Goal: Information Seeking & Learning: Learn about a topic

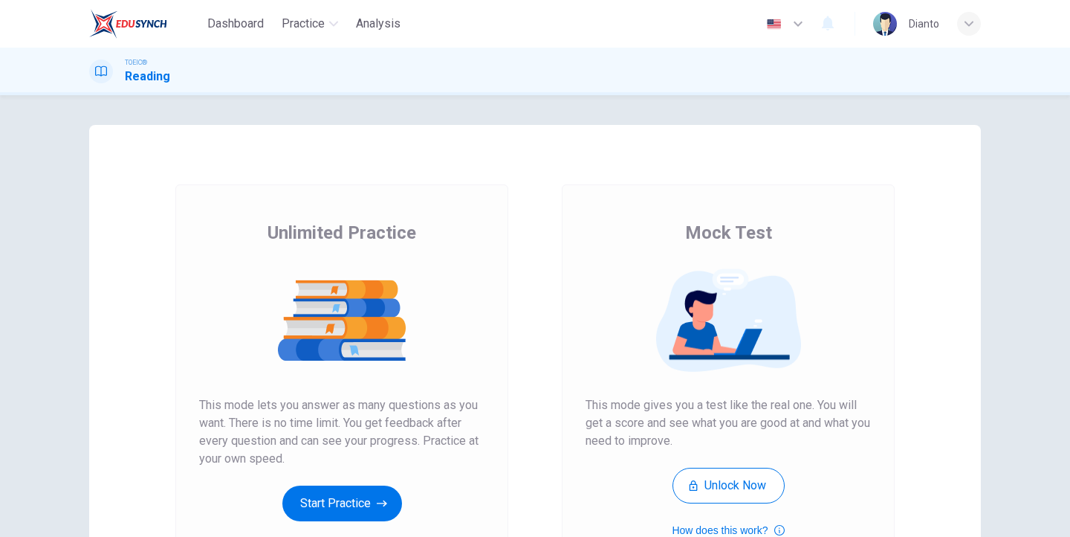
scroll to position [74, 0]
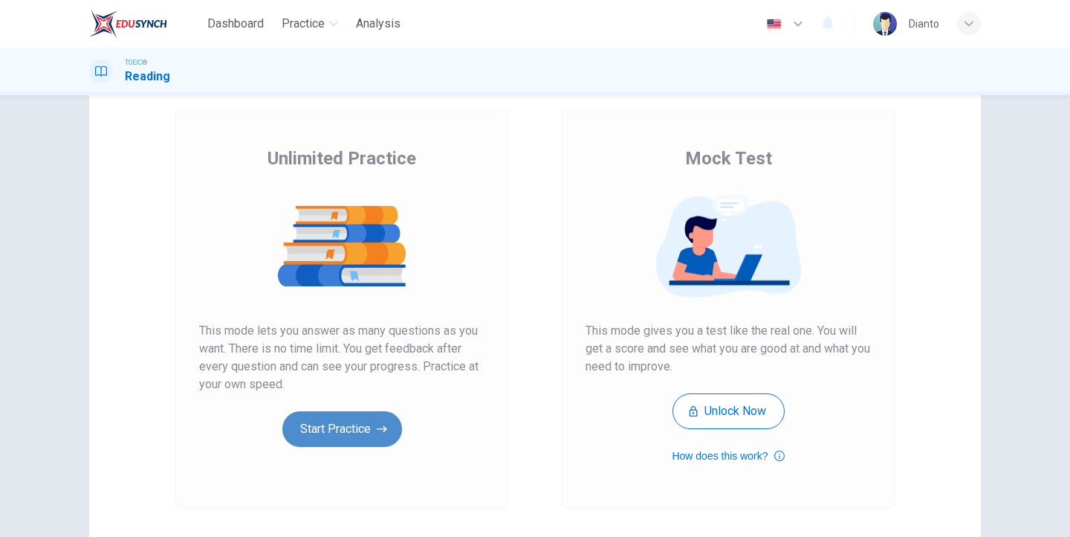
click at [344, 421] on button "Start Practice" at bounding box center [342, 429] width 120 height 36
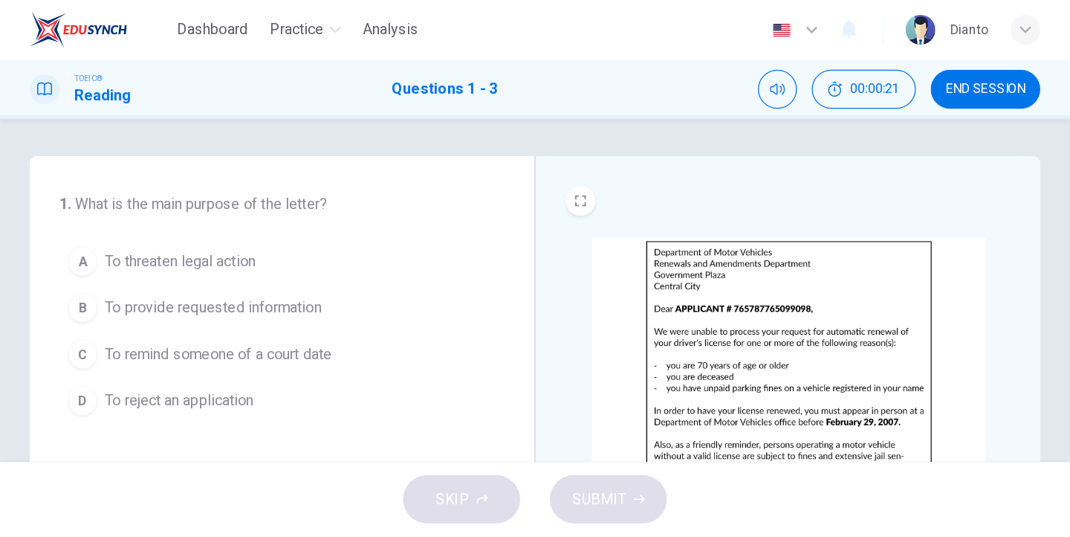
scroll to position [0, 0]
click at [575, 156] on div "CLICK TO ZOOM" at bounding box center [631, 298] width 357 height 298
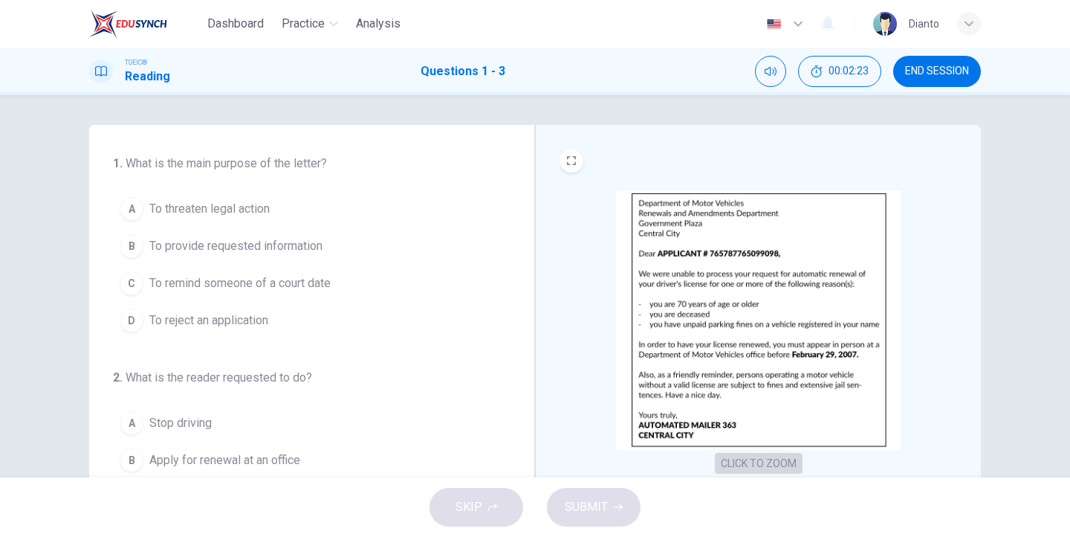
click at [750, 458] on button "CLICK TO ZOOM" at bounding box center [759, 463] width 88 height 21
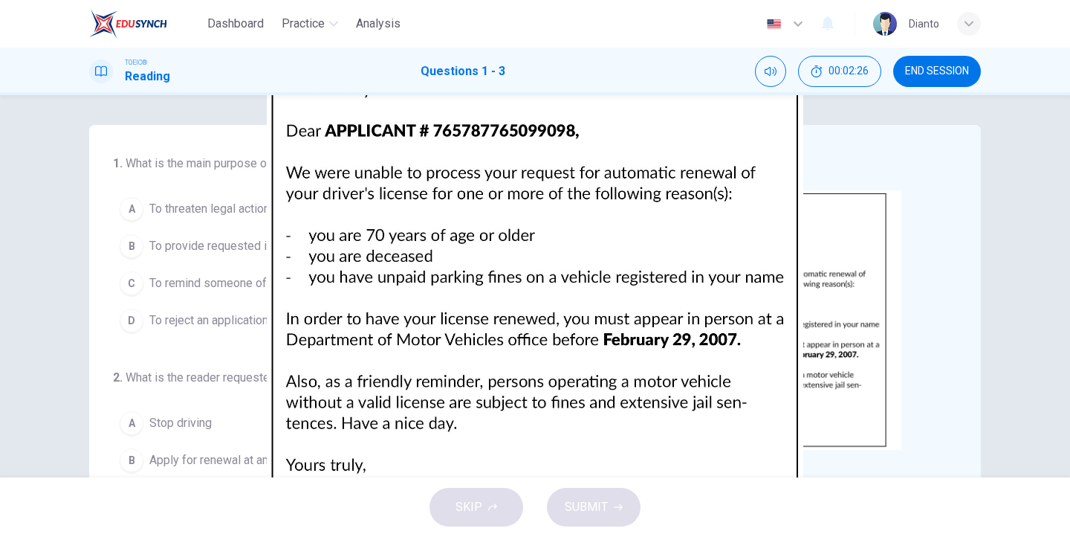
click at [870, 315] on img at bounding box center [535, 268] width 1070 height 537
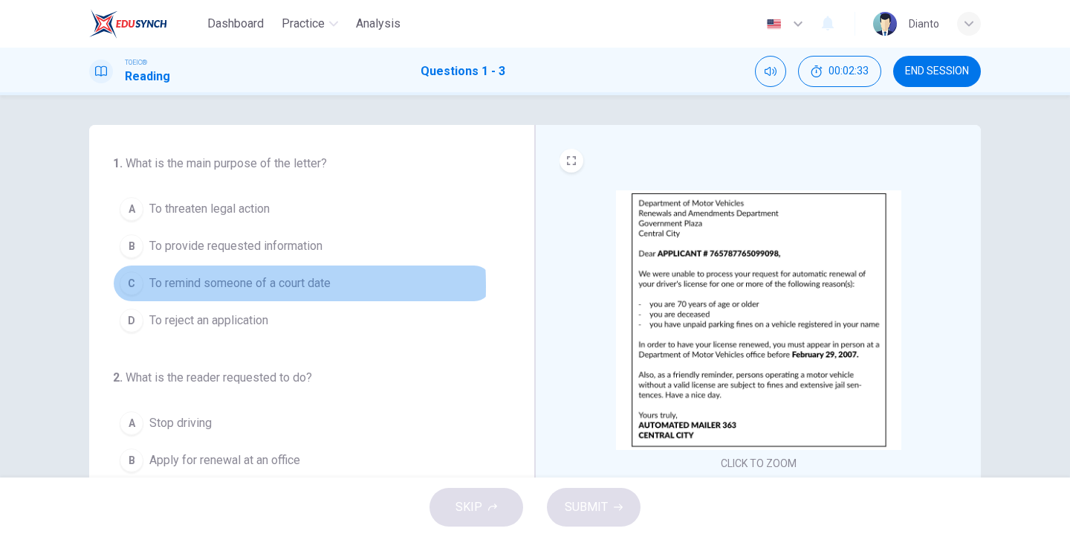
click at [129, 286] on div "C" at bounding box center [132, 283] width 24 height 24
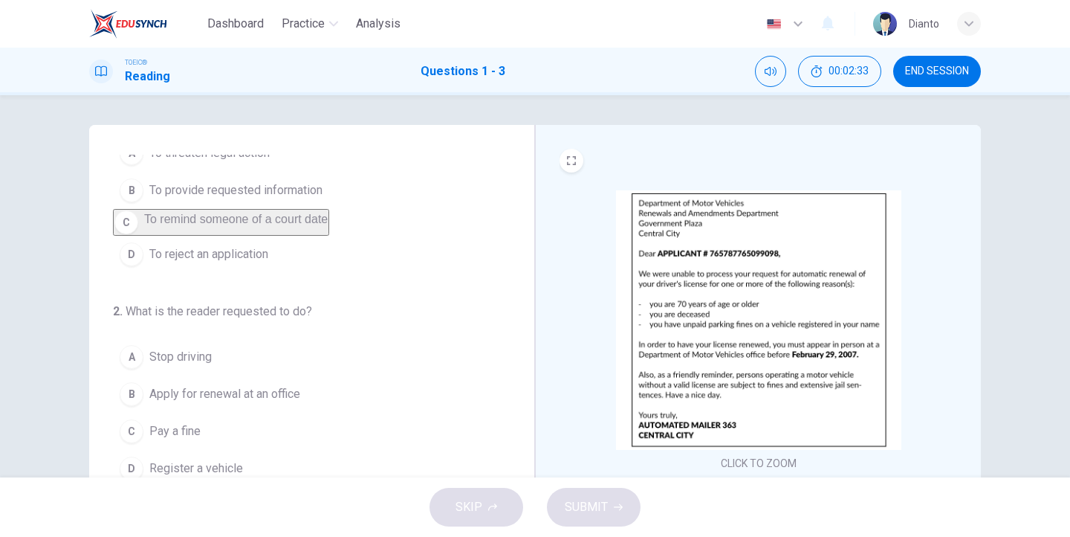
scroll to position [149, 0]
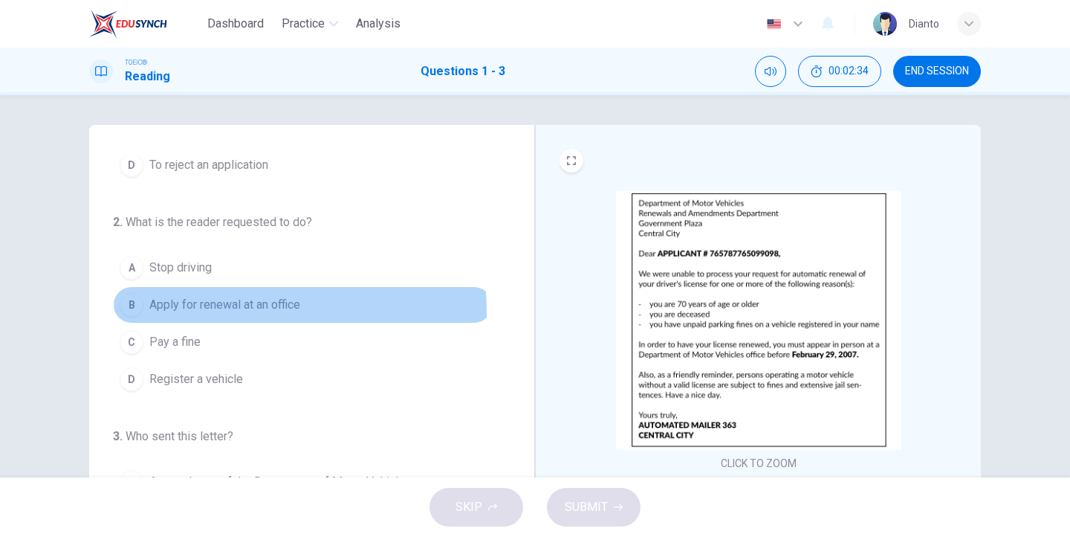
click at [148, 320] on button "B Apply for renewal at an office" at bounding box center [303, 304] width 380 height 37
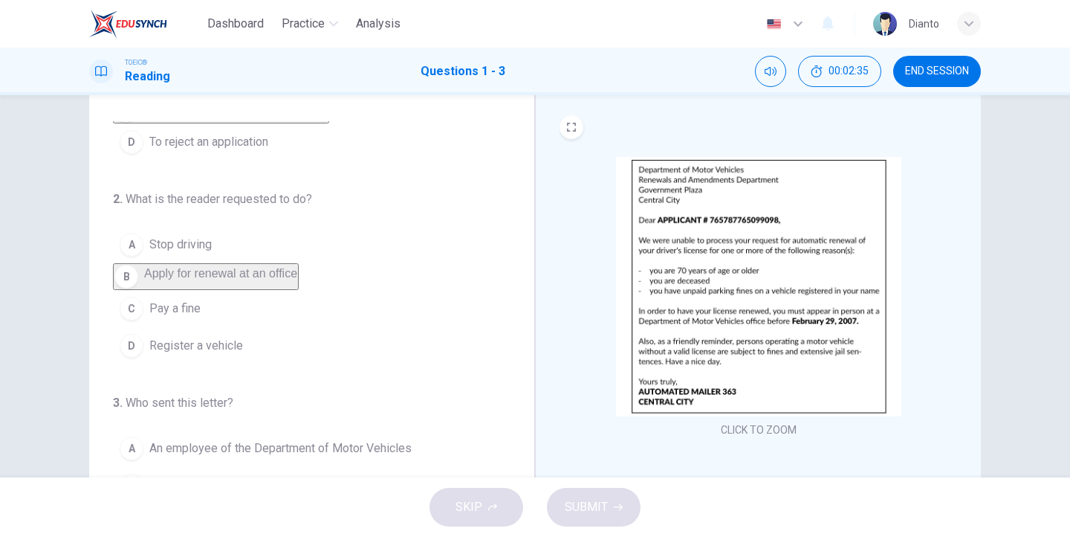
scroll to position [194, 0]
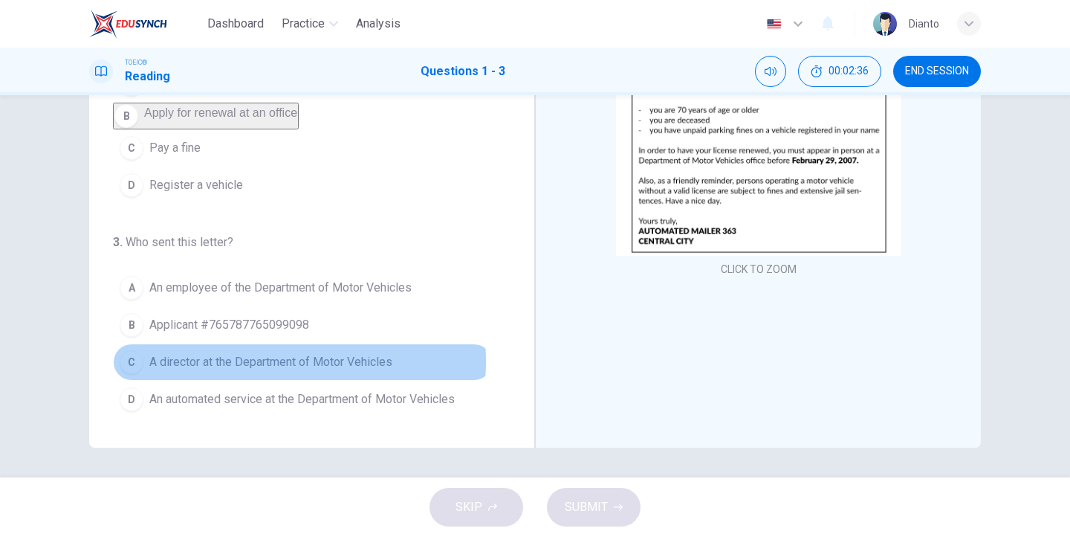
click at [224, 361] on span "A director at the Department of Motor Vehicles" at bounding box center [270, 362] width 243 height 18
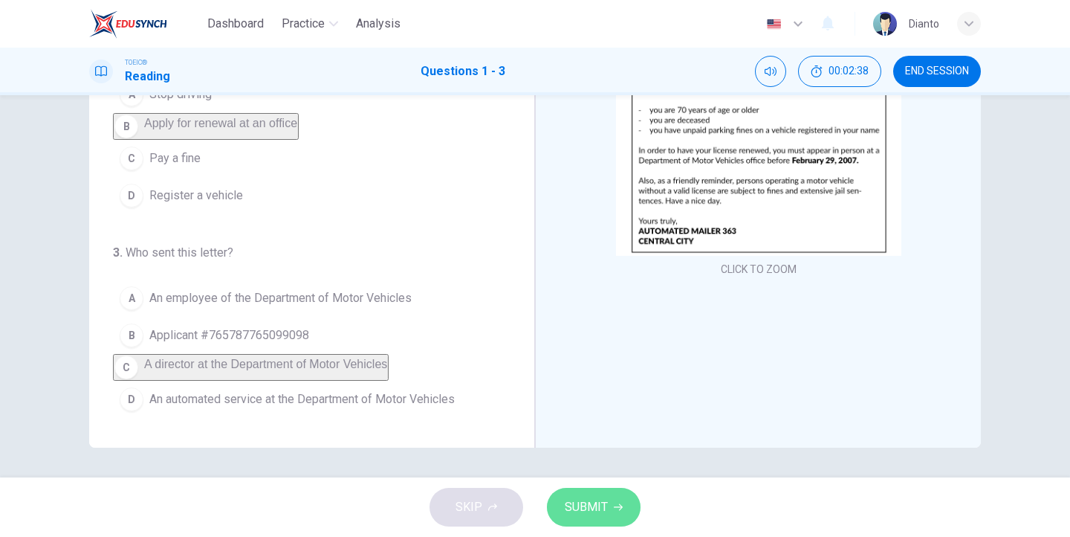
click at [603, 505] on span "SUBMIT" at bounding box center [586, 506] width 43 height 21
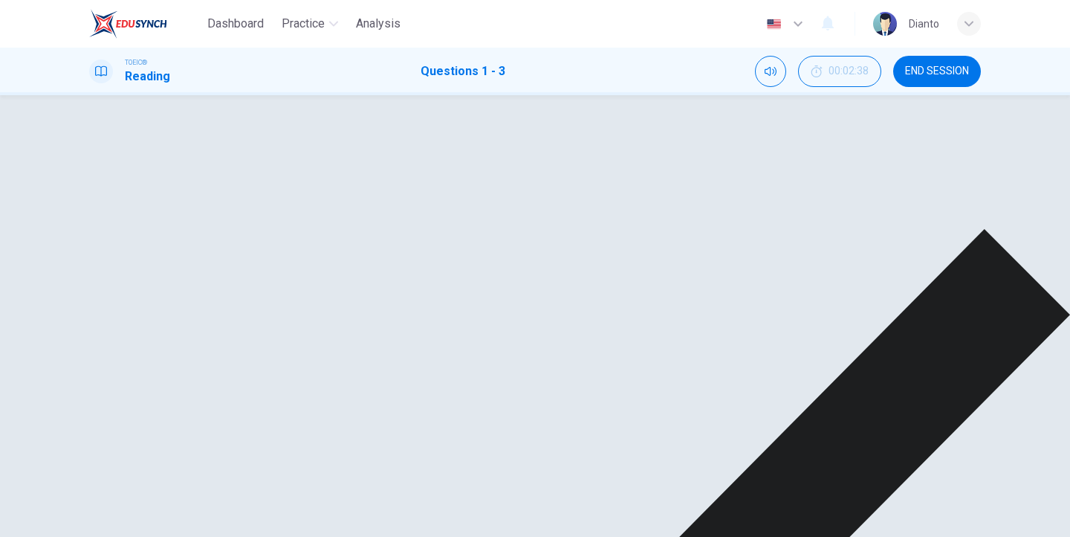
scroll to position [0, 0]
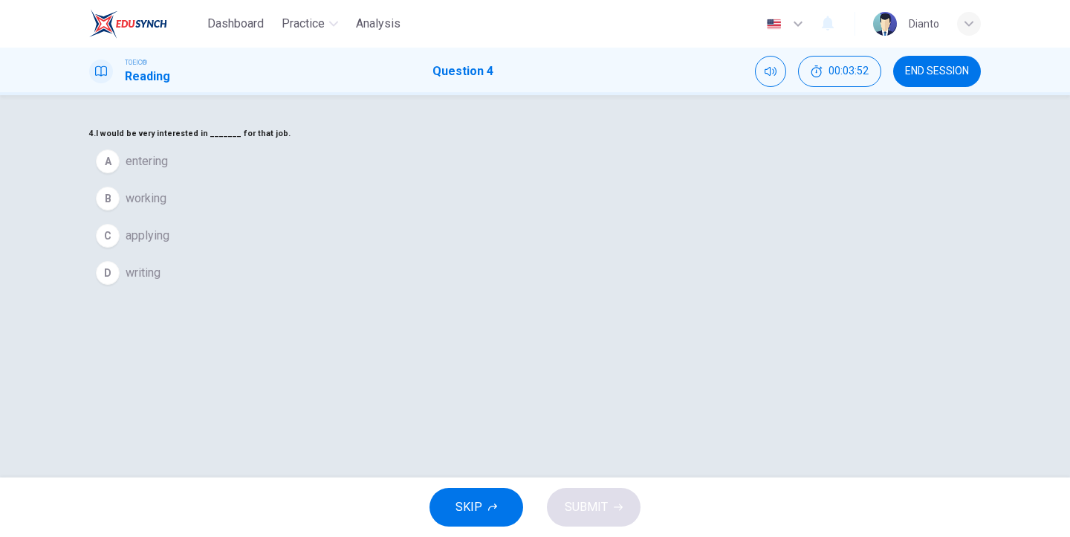
click at [169, 245] on span "applying" at bounding box center [148, 236] width 44 height 18
click at [586, 508] on span "SUBMIT" at bounding box center [586, 506] width 43 height 21
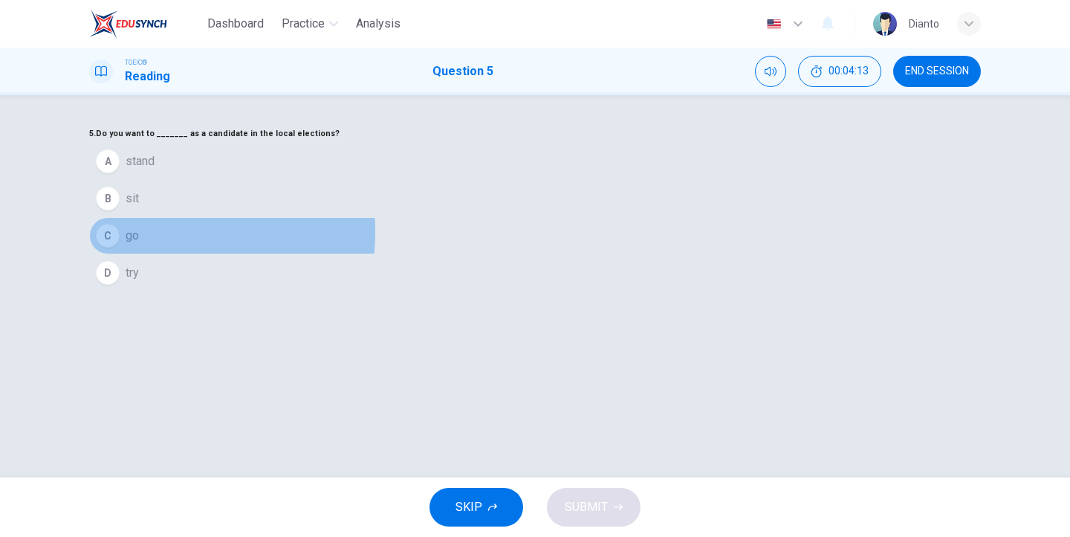
click at [139, 245] on span "go" at bounding box center [132, 236] width 13 height 18
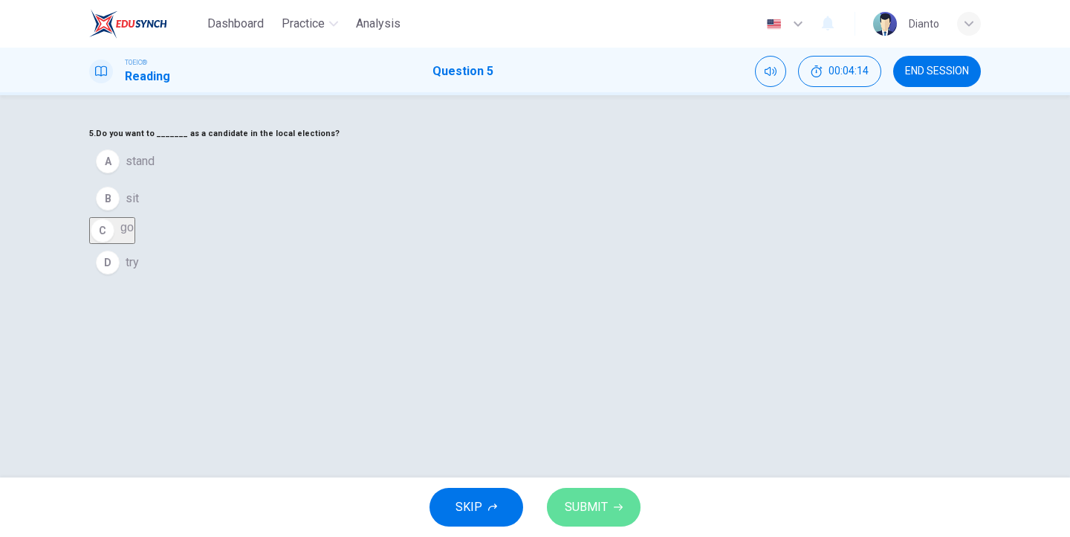
click at [592, 496] on span "SUBMIT" at bounding box center [586, 506] width 43 height 21
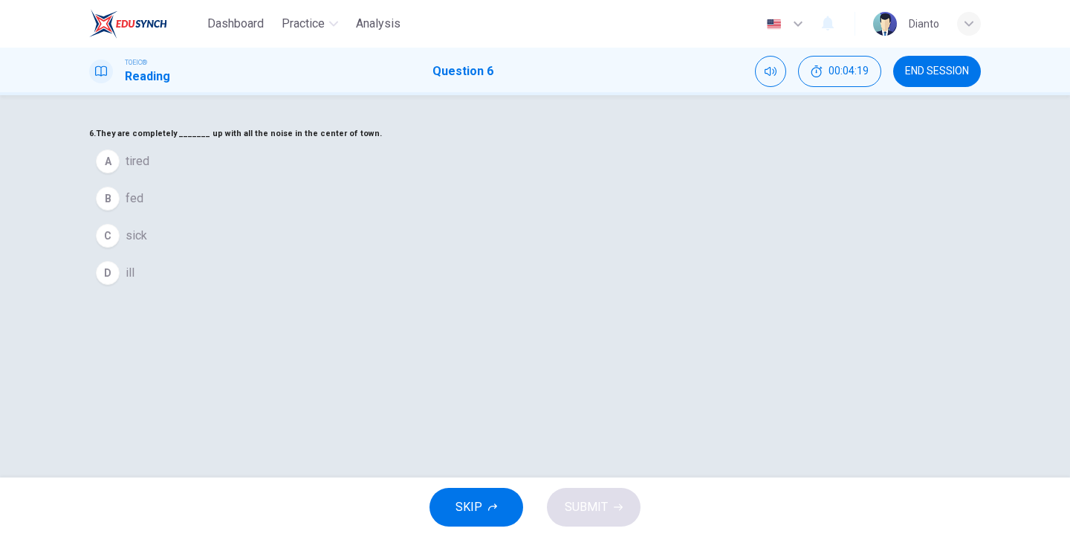
click at [451, 217] on button "B fed" at bounding box center [535, 198] width 892 height 37
click at [614, 499] on button "SUBMIT" at bounding box center [594, 507] width 94 height 39
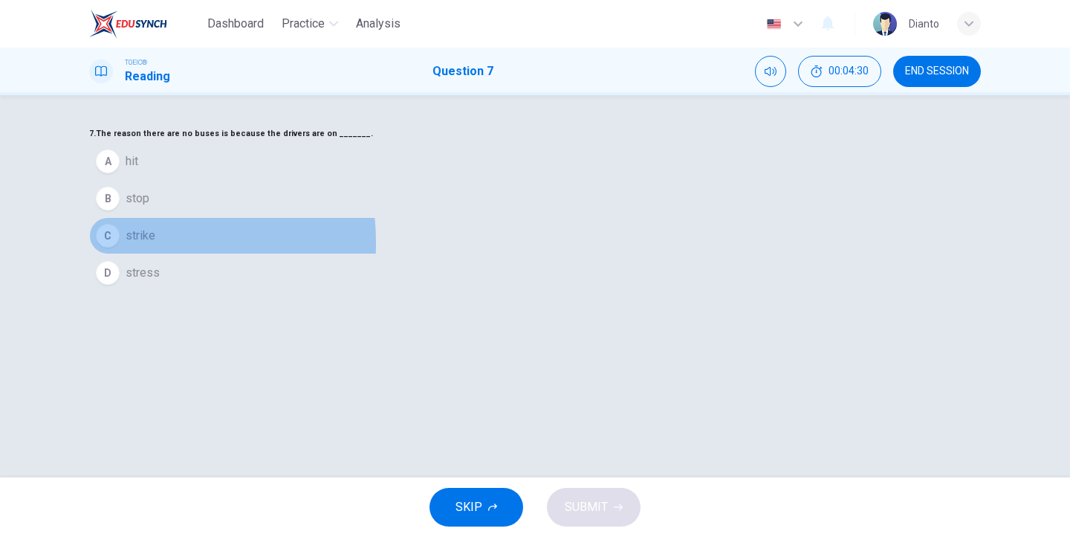
click at [120, 247] on div "C" at bounding box center [108, 236] width 24 height 24
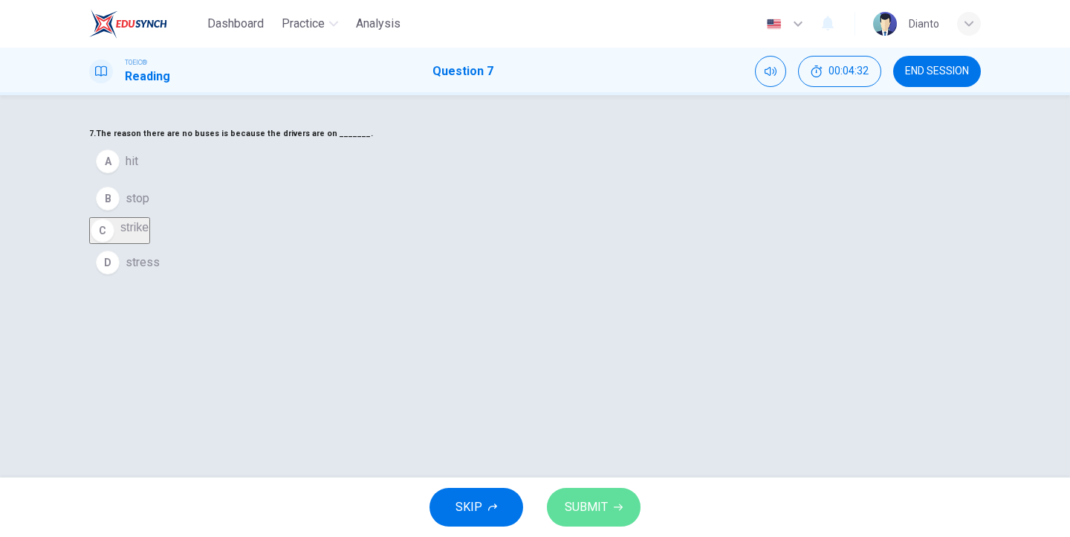
click at [581, 502] on span "SUBMIT" at bounding box center [586, 506] width 43 height 21
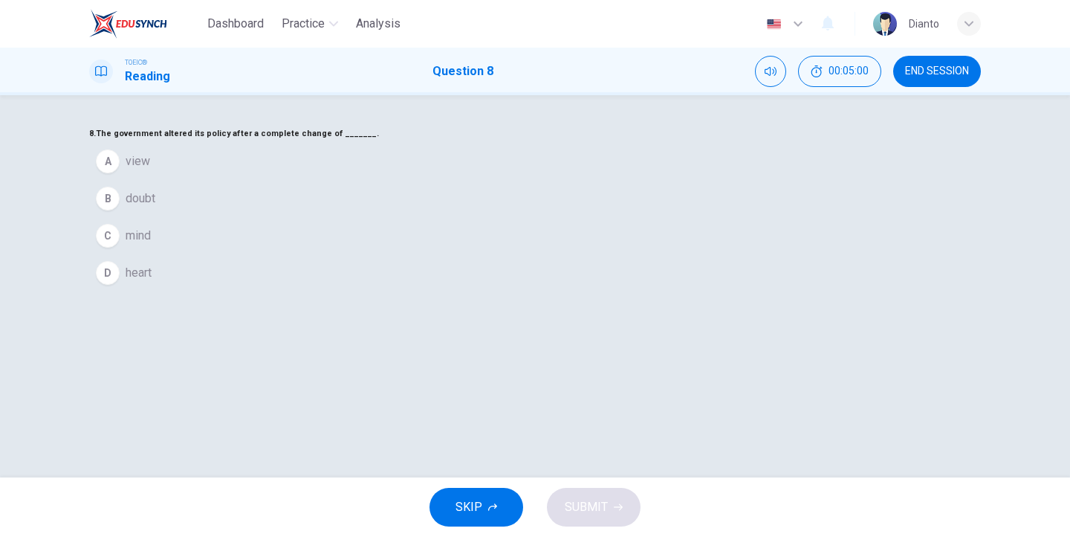
click at [453, 254] on button "C mind" at bounding box center [535, 235] width 892 height 37
click at [565, 493] on button "SUBMIT" at bounding box center [594, 507] width 94 height 39
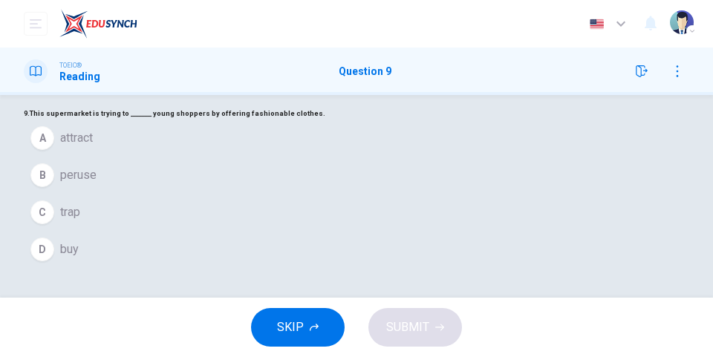
scroll to position [49, 0]
click at [93, 147] on span "attract" at bounding box center [76, 138] width 33 height 18
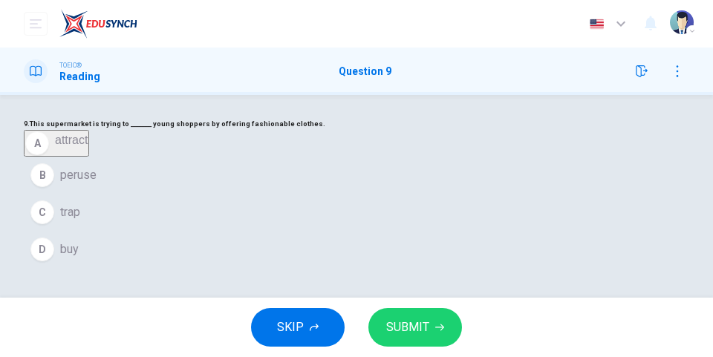
click at [436, 328] on icon "button" at bounding box center [439, 327] width 9 height 9
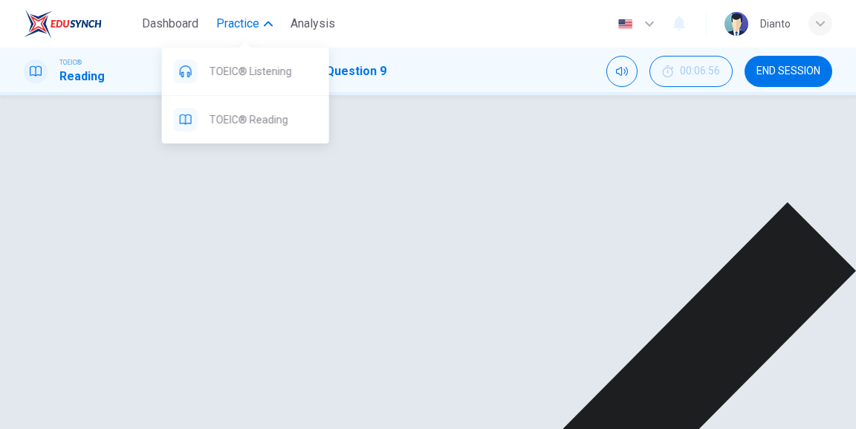
drag, startPoint x: 262, startPoint y: 71, endPoint x: 490, endPoint y: 99, distance: 230.6
click at [262, 71] on span "TOEIC® Listening" at bounding box center [264, 71] width 108 height 18
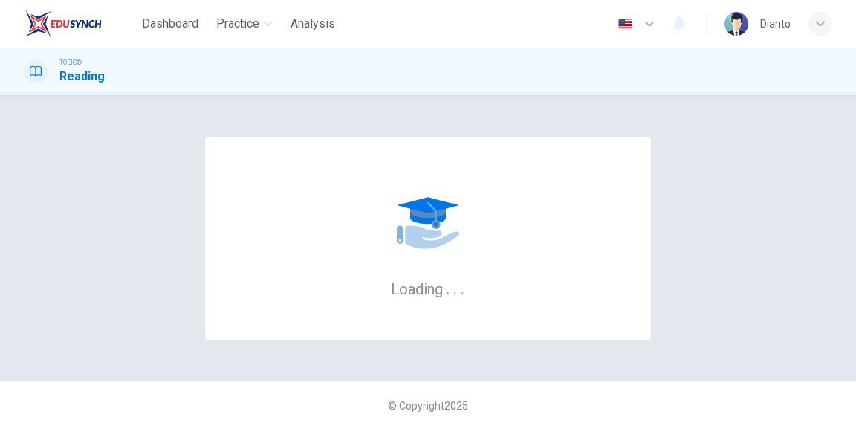
scroll to position [0, 0]
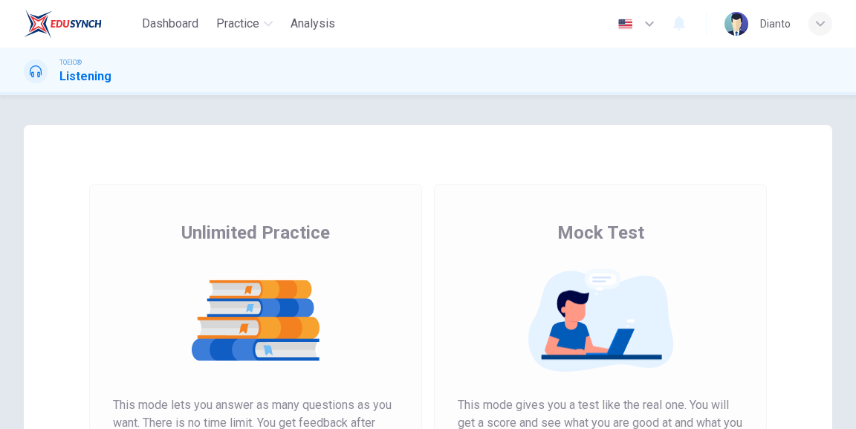
scroll to position [119, 0]
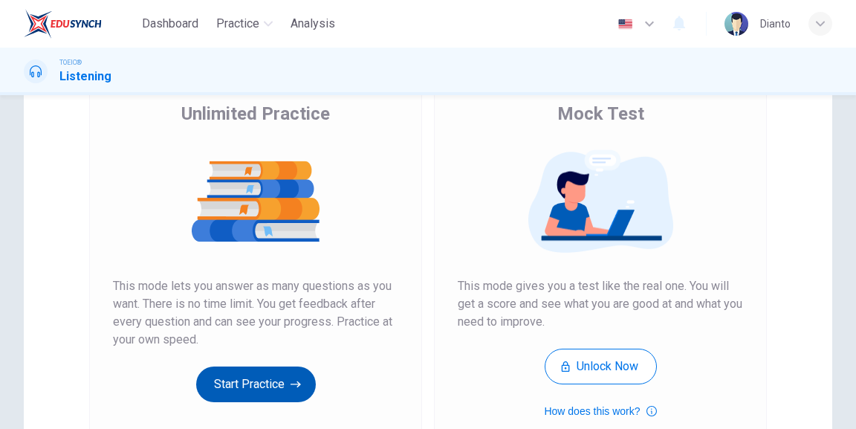
click at [285, 376] on button "Start Practice" at bounding box center [256, 384] width 120 height 36
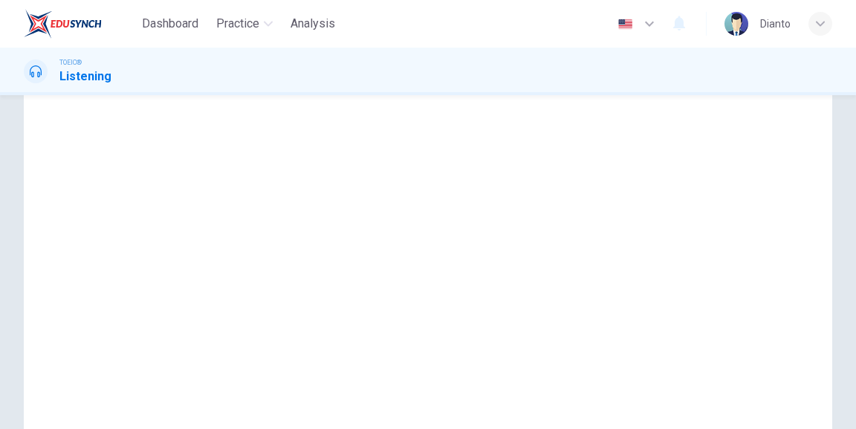
click at [27, 40] on button "button" at bounding box center [25, 33] width 3 height 14
click at [522, 180] on div "This Section Requires Audio Click the icon to make sure you can hear the tune c…" at bounding box center [288, 264] width 528 height 517
click at [27, 40] on button "button" at bounding box center [25, 33] width 3 height 14
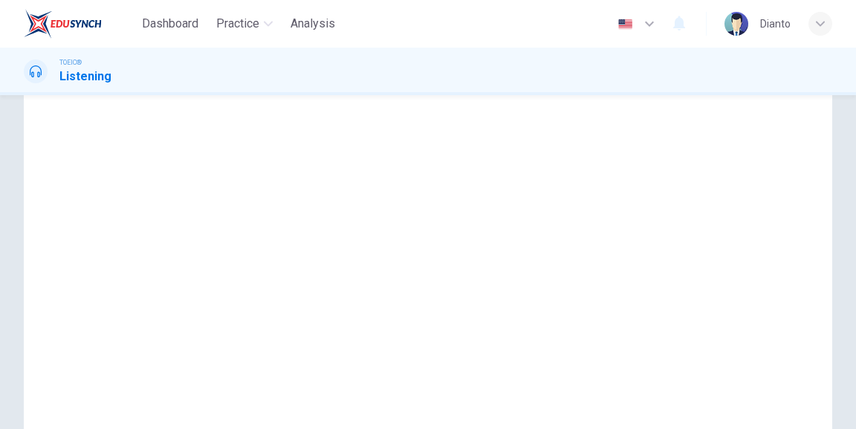
click at [27, 40] on button "button" at bounding box center [25, 33] width 3 height 14
click at [92, 72] on icon "button" at bounding box center [92, 72] width 0 height 0
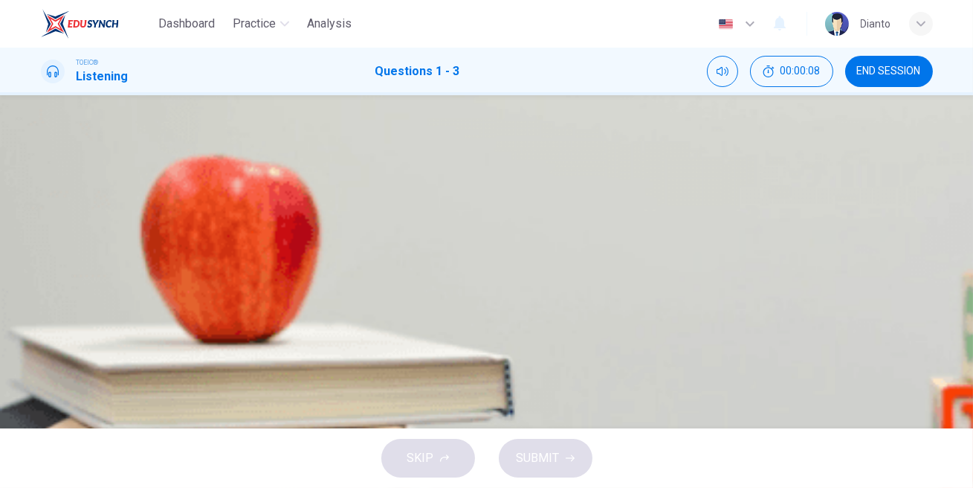
scroll to position [0, 0]
drag, startPoint x: 100, startPoint y: 260, endPoint x: 80, endPoint y: 269, distance: 22.0
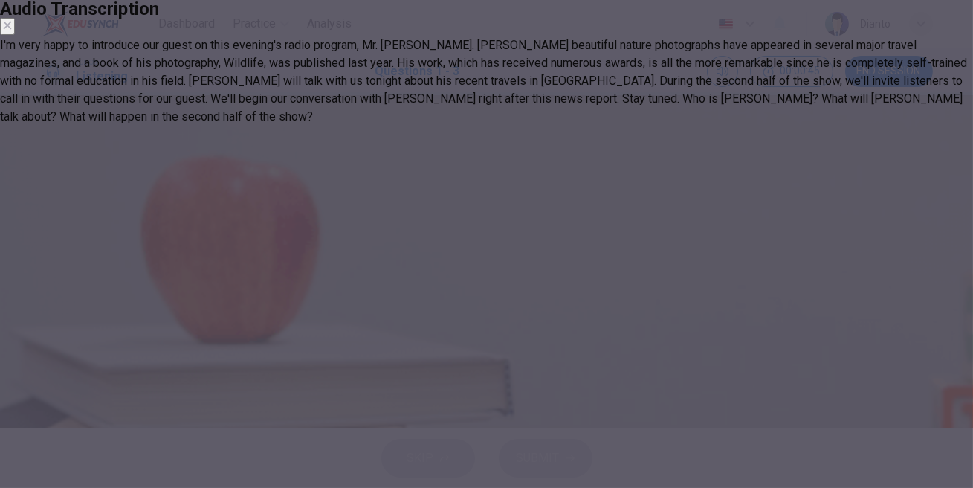
type input "35"
click at [13, 31] on icon "button" at bounding box center [7, 25] width 12 height 12
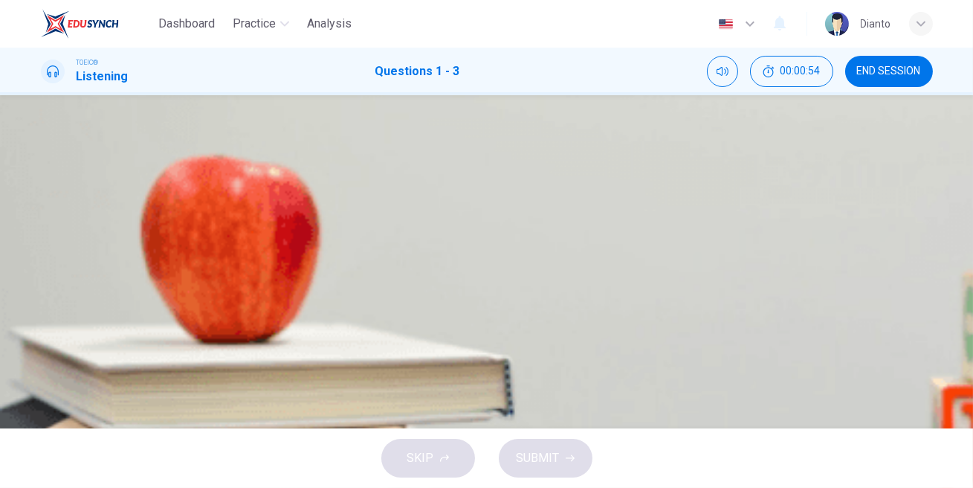
click at [555, 205] on button "A A nature photographer" at bounding box center [487, 220] width 892 height 37
type input "60"
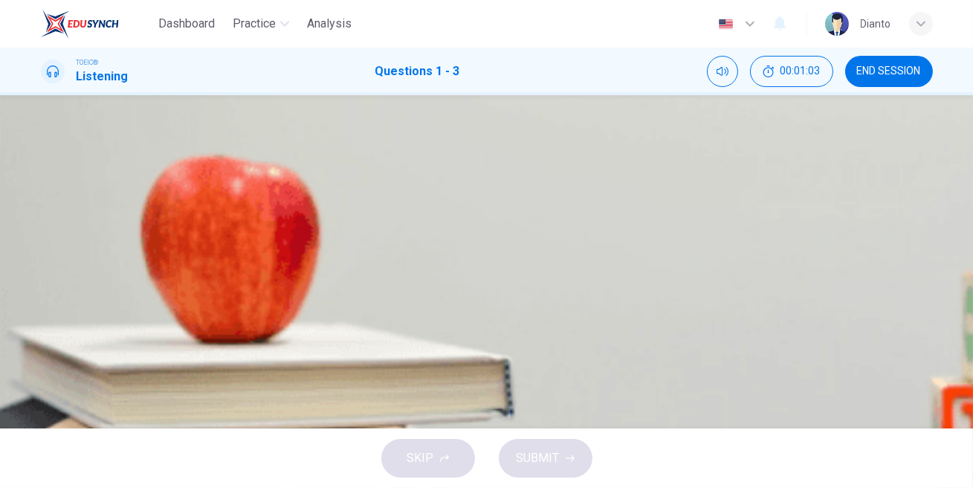
type input "61"
type input "0"
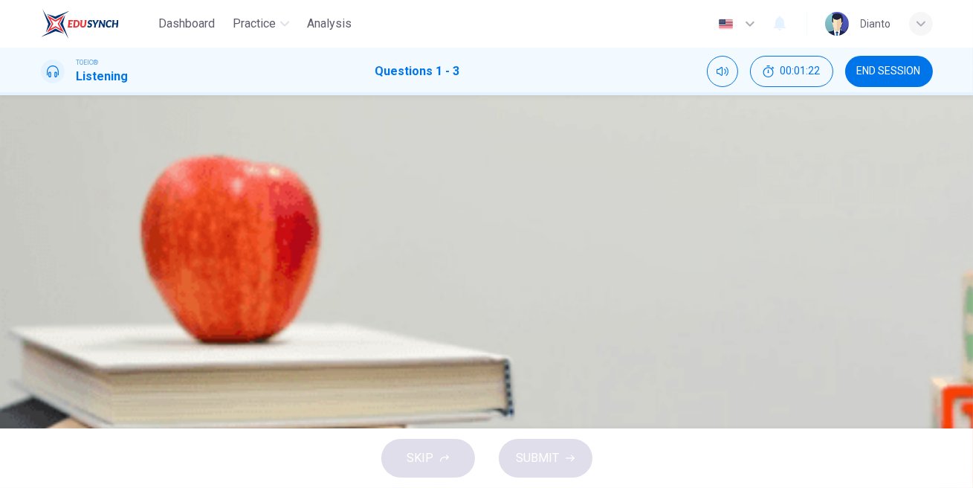
type input "13"
drag, startPoint x: 139, startPoint y: 265, endPoint x: 89, endPoint y: 263, distance: 49.8
click at [192, 215] on span "A nature photographer" at bounding box center [134, 221] width 114 height 18
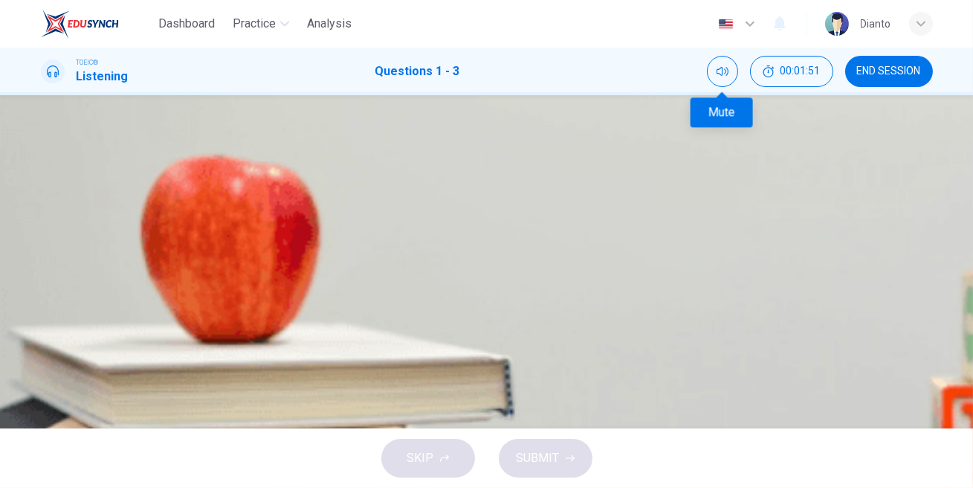
click at [707, 78] on div "Mute" at bounding box center [722, 71] width 31 height 31
click at [115, 305] on span "His trip" at bounding box center [96, 314] width 38 height 18
click at [285, 428] on span "[PERSON_NAME] will answer questions" at bounding box center [181, 459] width 208 height 18
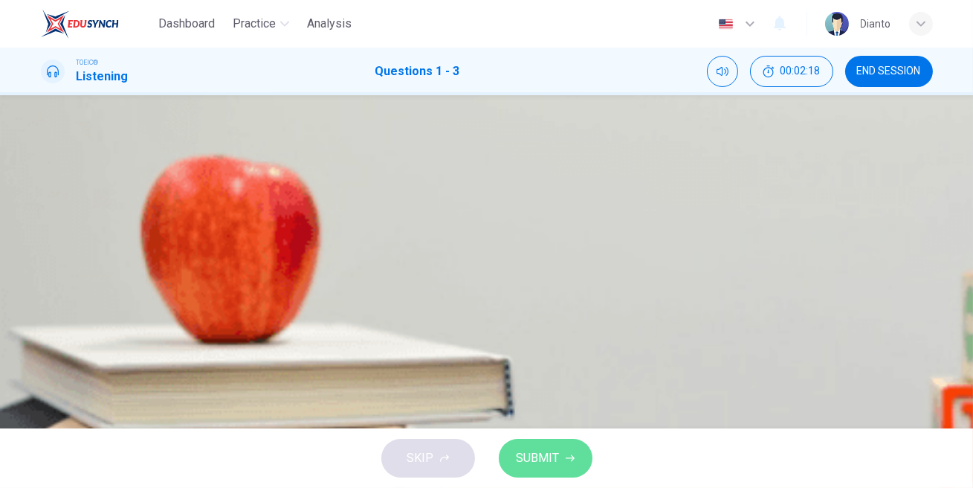
click at [541, 428] on span "SUBMIT" at bounding box center [538, 457] width 43 height 21
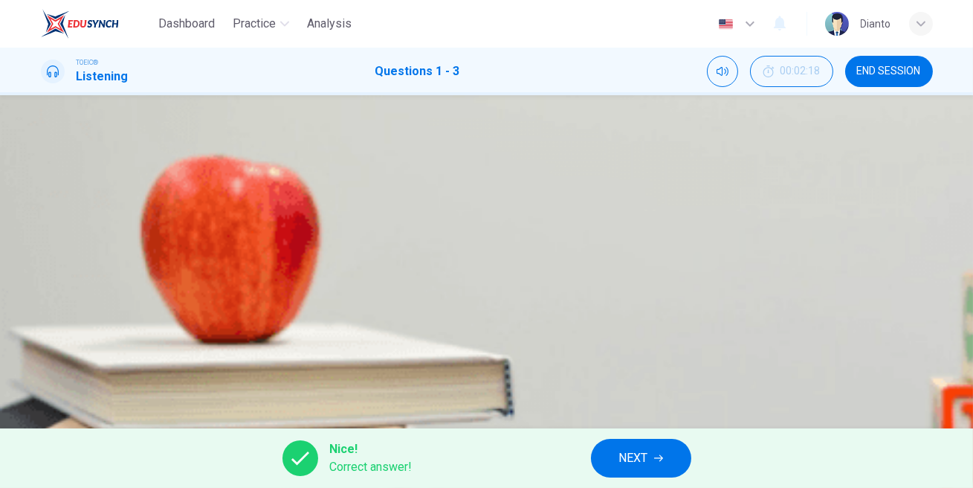
type input "76"
click at [642, 428] on span "NEXT" at bounding box center [633, 457] width 29 height 21
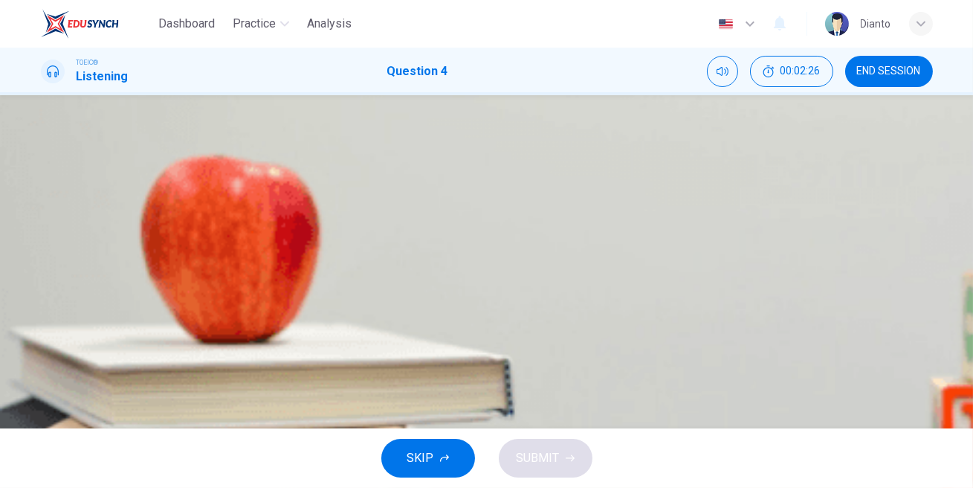
scroll to position [0, 0]
click at [42, 344] on icon "button" at bounding box center [42, 344] width 0 height 0
click at [462, 195] on button "A" at bounding box center [487, 211] width 892 height 37
click at [568, 428] on icon "button" at bounding box center [570, 457] width 9 height 9
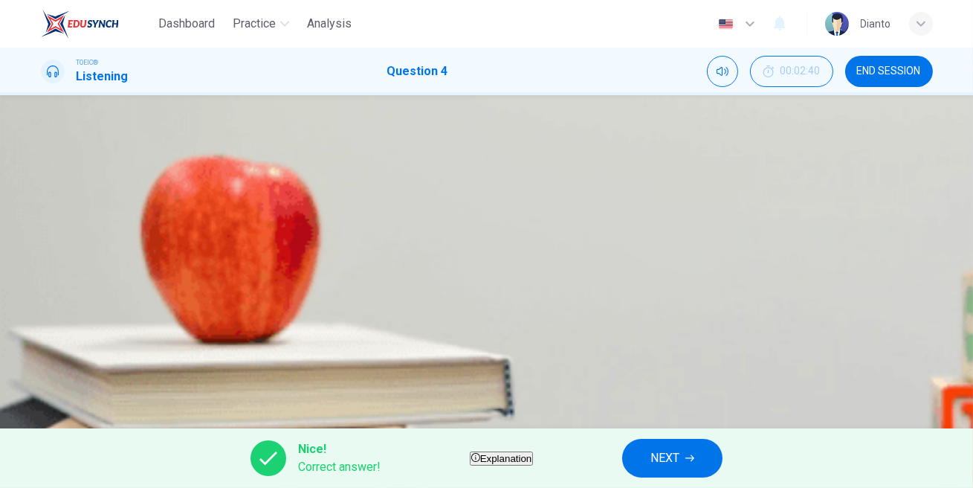
type input "85"
click at [694, 428] on icon "button" at bounding box center [689, 458] width 9 height 7
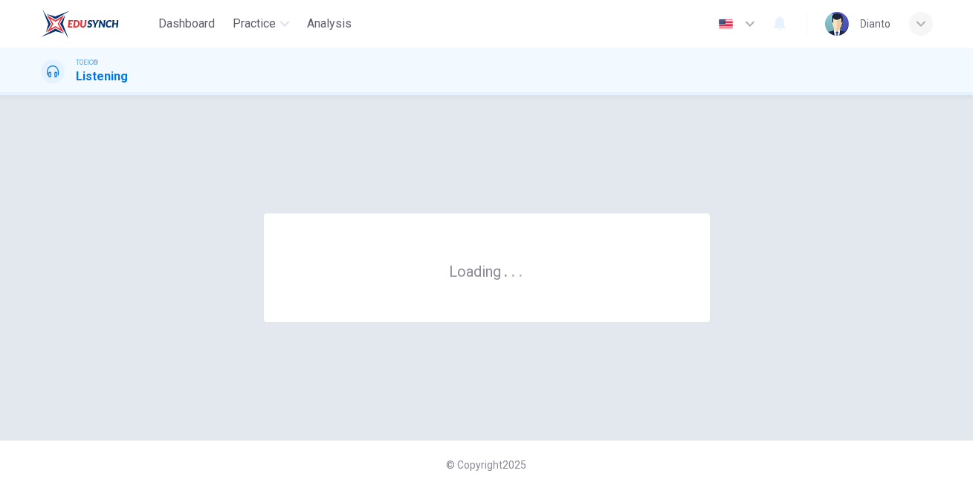
scroll to position [0, 0]
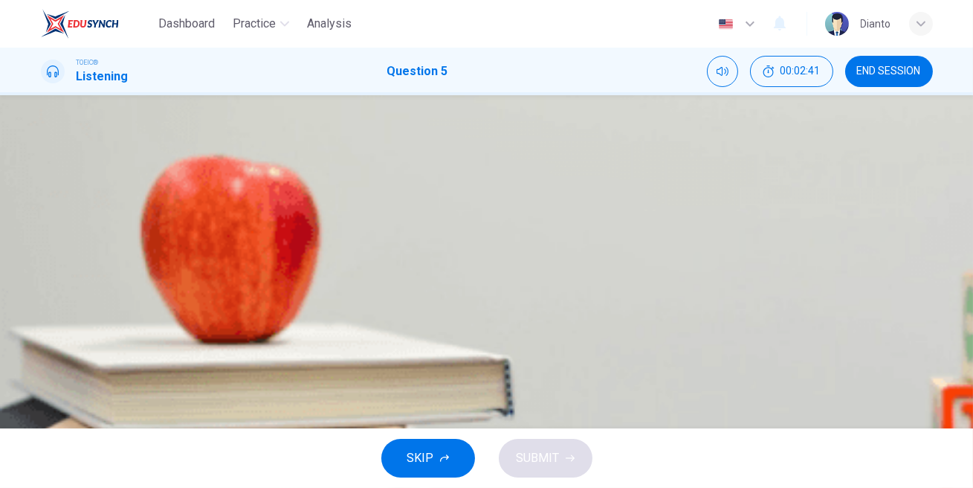
click at [42, 344] on icon "button" at bounding box center [42, 344] width 0 height 0
click at [483, 314] on button "C" at bounding box center [487, 294] width 892 height 37
click at [548, 428] on span "SUBMIT" at bounding box center [538, 457] width 43 height 21
type input "0"
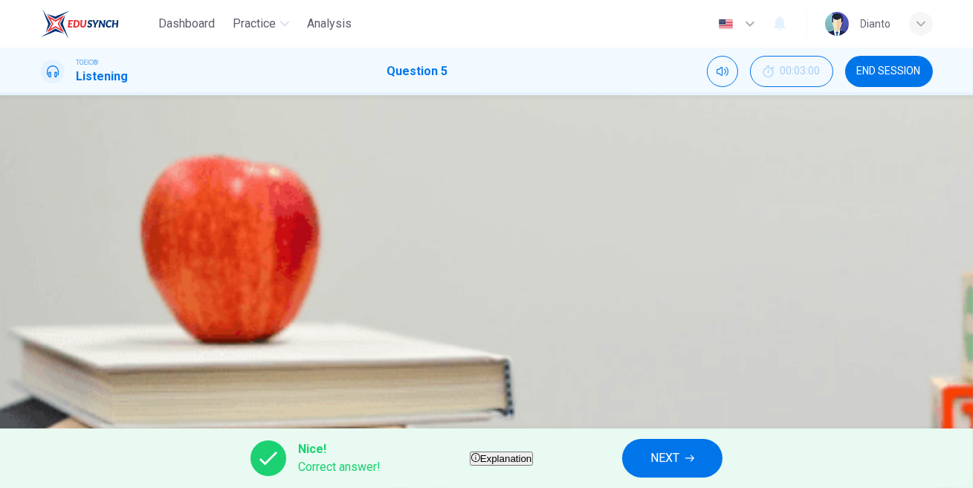
scroll to position [242, 0]
click at [708, 428] on button "NEXT" at bounding box center [672, 457] width 100 height 39
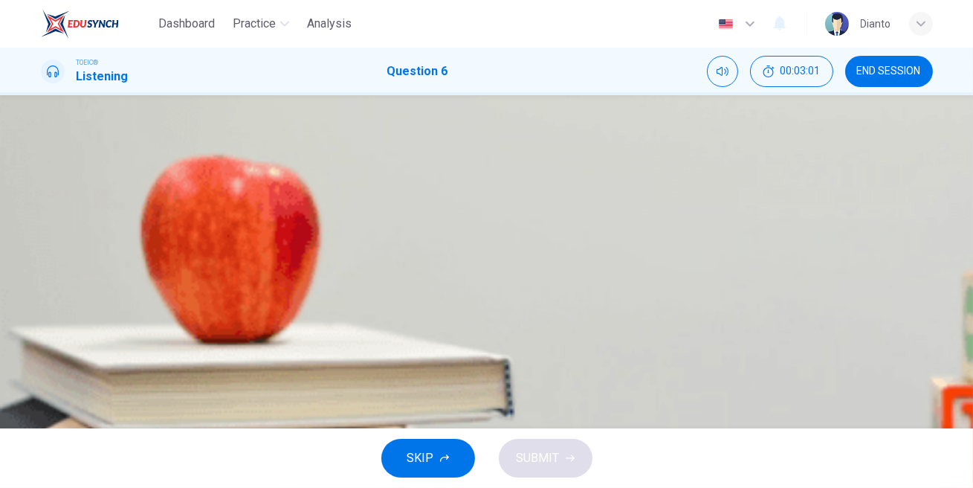
click at [42, 344] on icon "button" at bounding box center [42, 344] width 0 height 0
click at [510, 276] on button "B" at bounding box center [487, 257] width 892 height 37
click at [545, 428] on button "SUBMIT" at bounding box center [546, 457] width 94 height 39
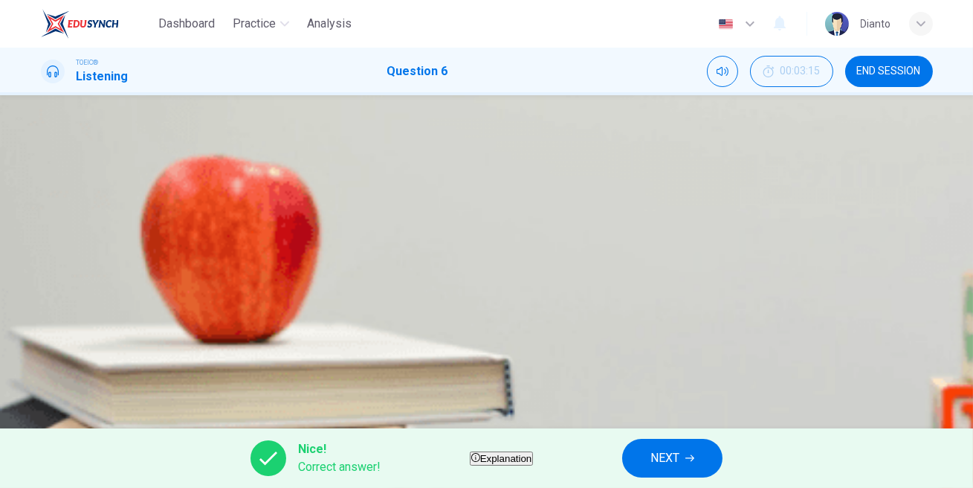
type input "89"
click at [679, 428] on button "NEXT" at bounding box center [672, 457] width 100 height 39
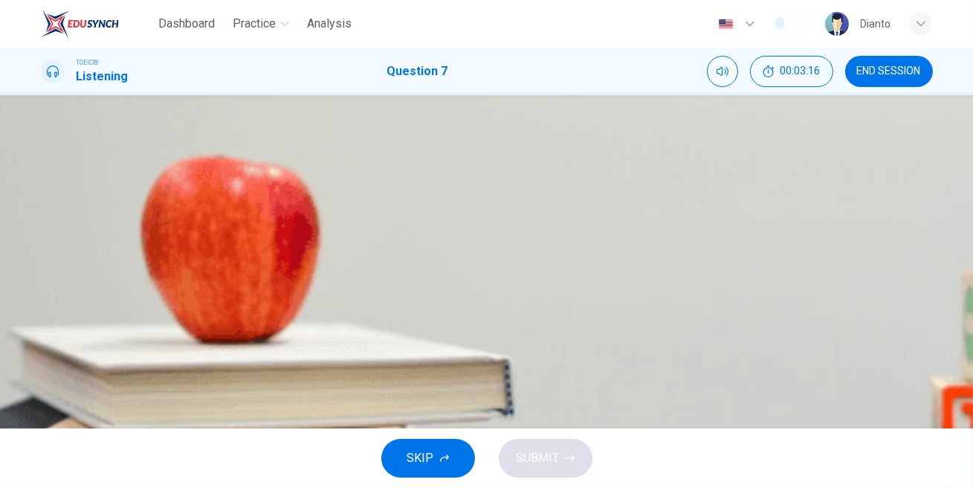
click at [42, 344] on icon "button" at bounding box center [42, 344] width 0 height 0
click at [500, 276] on button "B" at bounding box center [487, 257] width 892 height 37
click at [554, 428] on span "SUBMIT" at bounding box center [538, 457] width 43 height 21
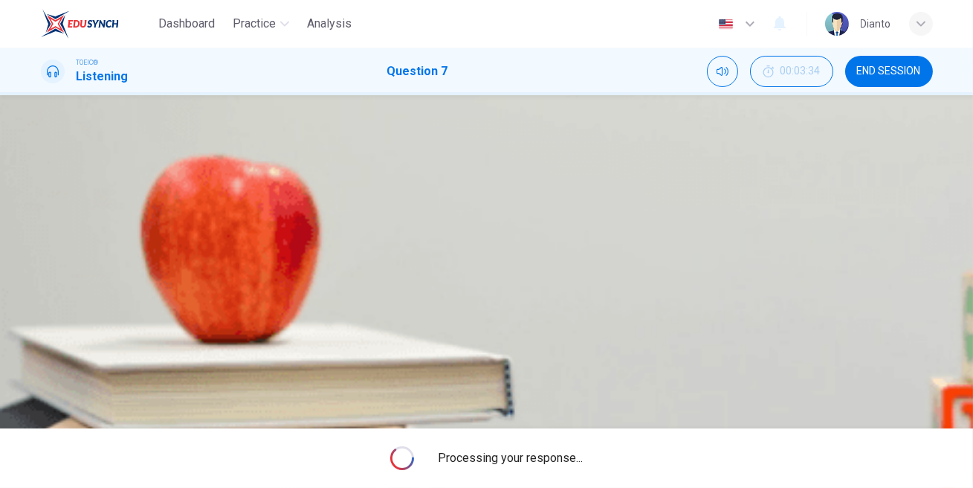
type input "0"
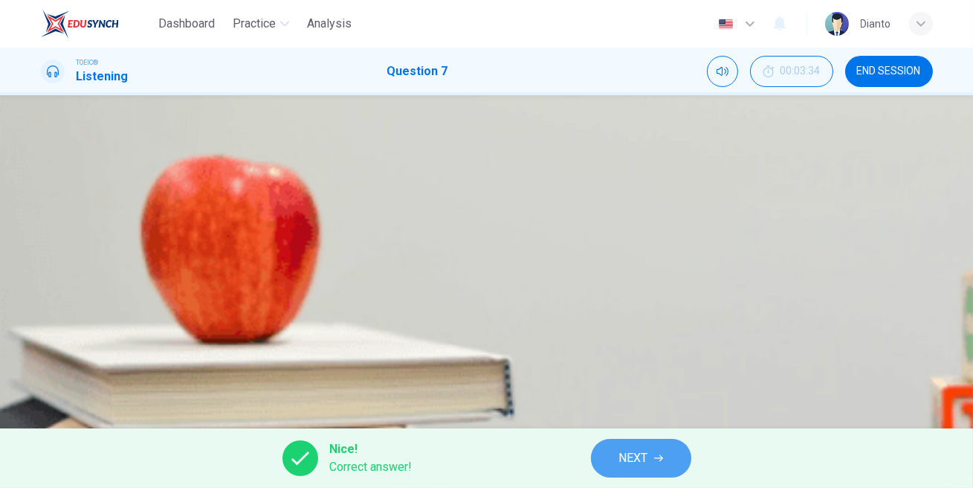
click at [612, 428] on button "NEXT" at bounding box center [641, 457] width 100 height 39
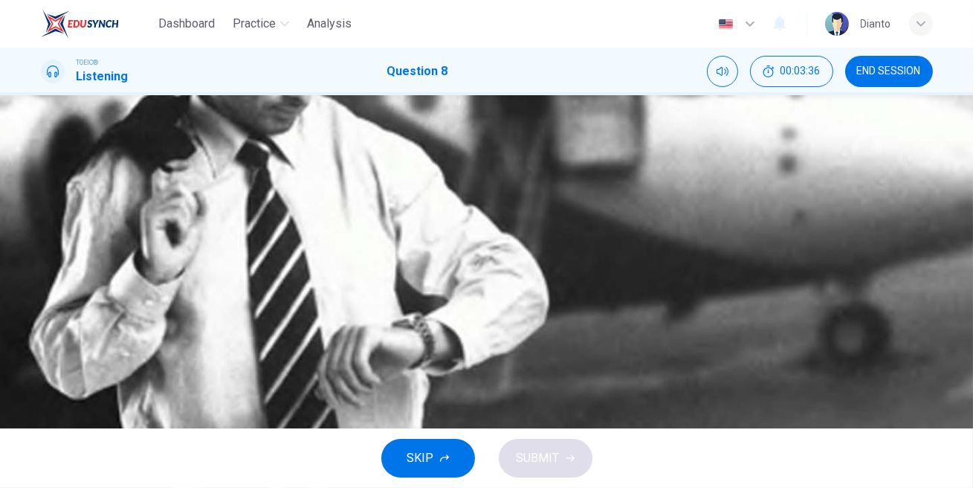
click at [42, 381] on icon "button" at bounding box center [42, 381] width 0 height 0
click at [476, 236] on button "B" at bounding box center [487, 217] width 892 height 37
click at [563, 428] on button "SUBMIT" at bounding box center [546, 457] width 94 height 39
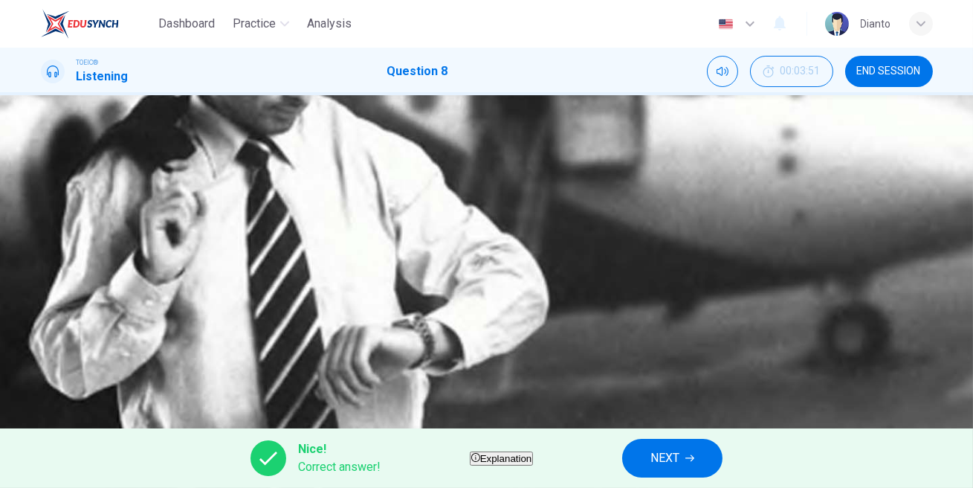
type input "0"
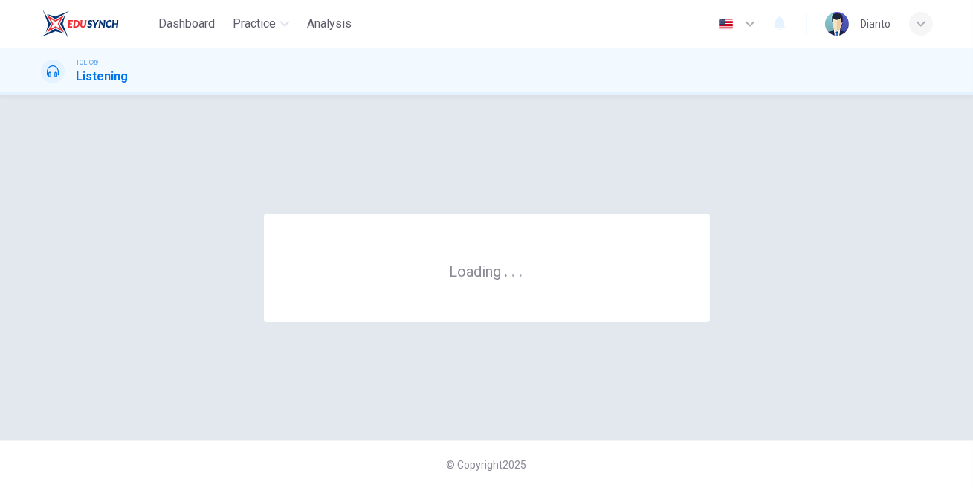
click at [562, 113] on div "Loading . . . © Copyright 2025" at bounding box center [486, 291] width 973 height 392
